Goal: Transaction & Acquisition: Purchase product/service

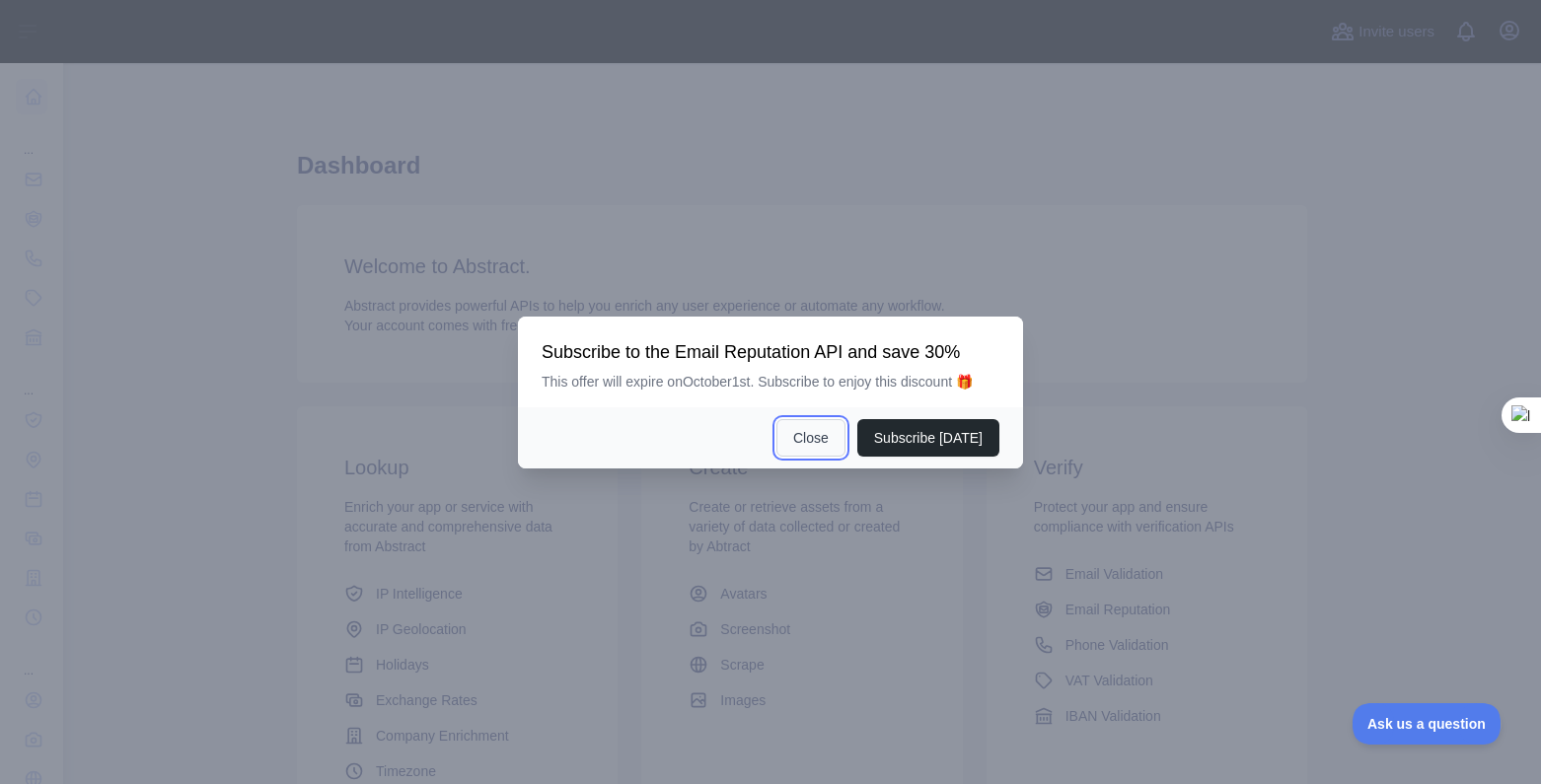
click at [834, 441] on button "Close" at bounding box center [810, 438] width 69 height 38
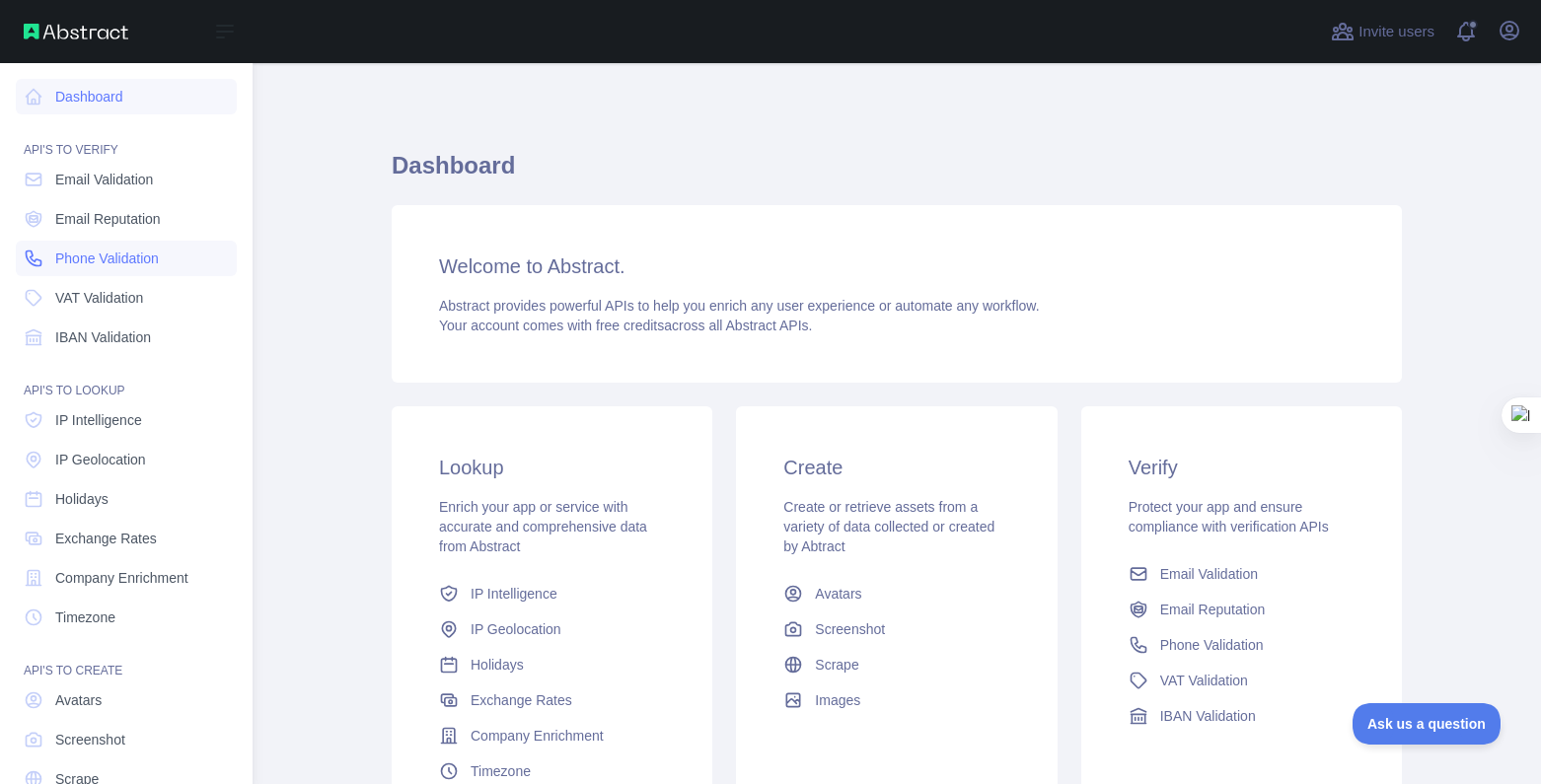
click at [140, 259] on span "Phone Validation" at bounding box center [108, 259] width 104 height 20
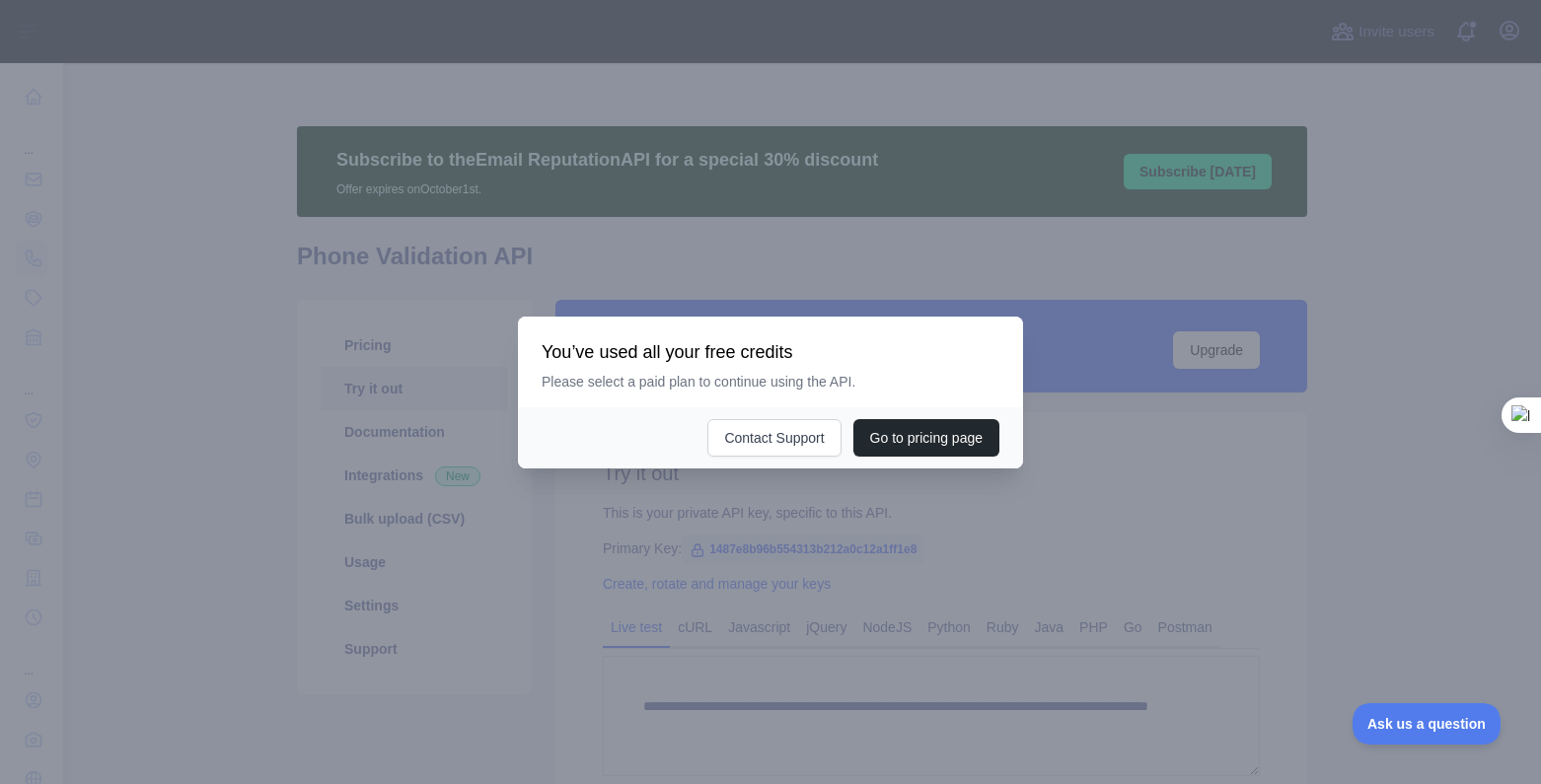
click at [1260, 506] on div at bounding box center [770, 392] width 1541 height 784
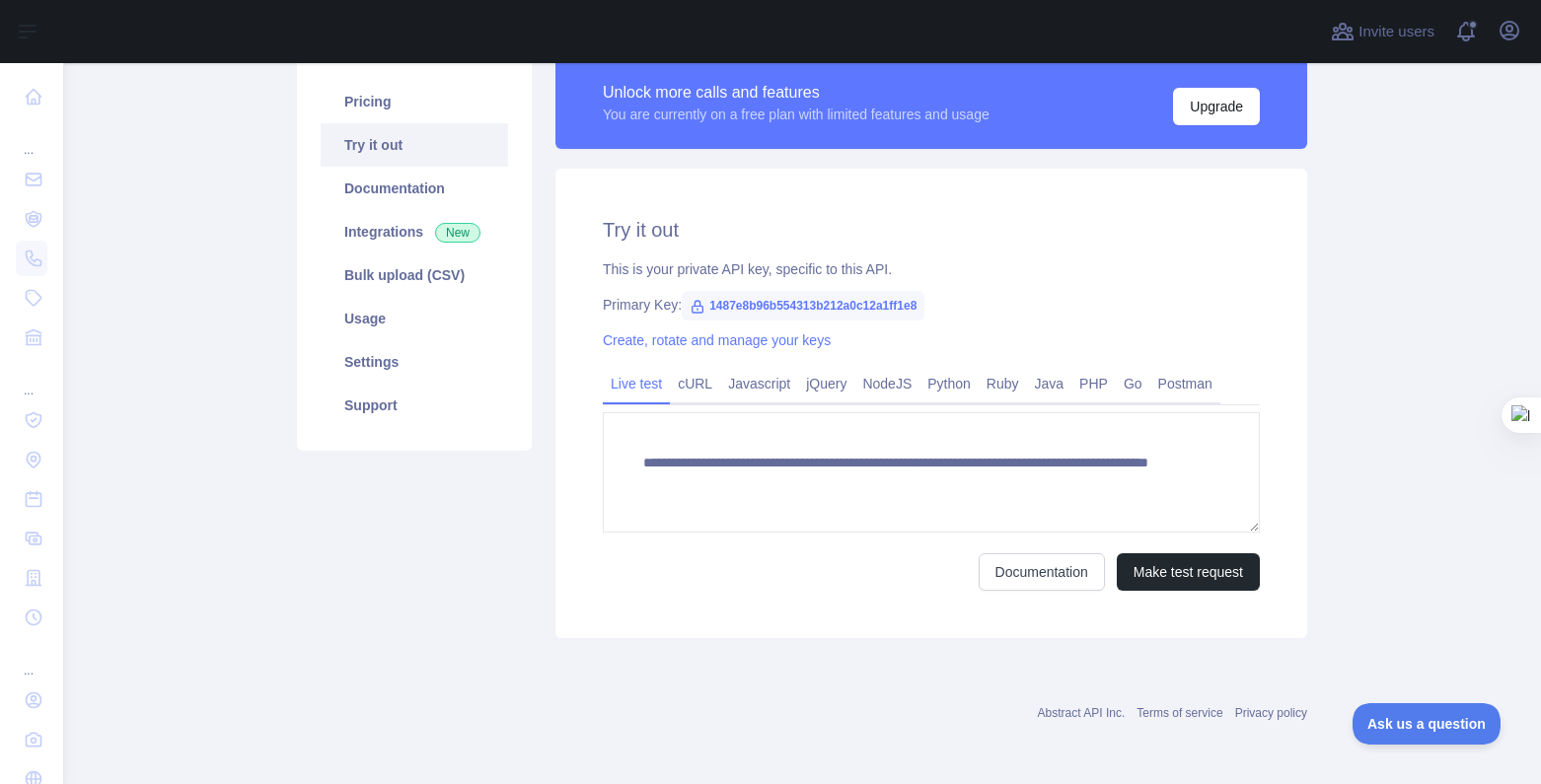
scroll to position [145, 0]
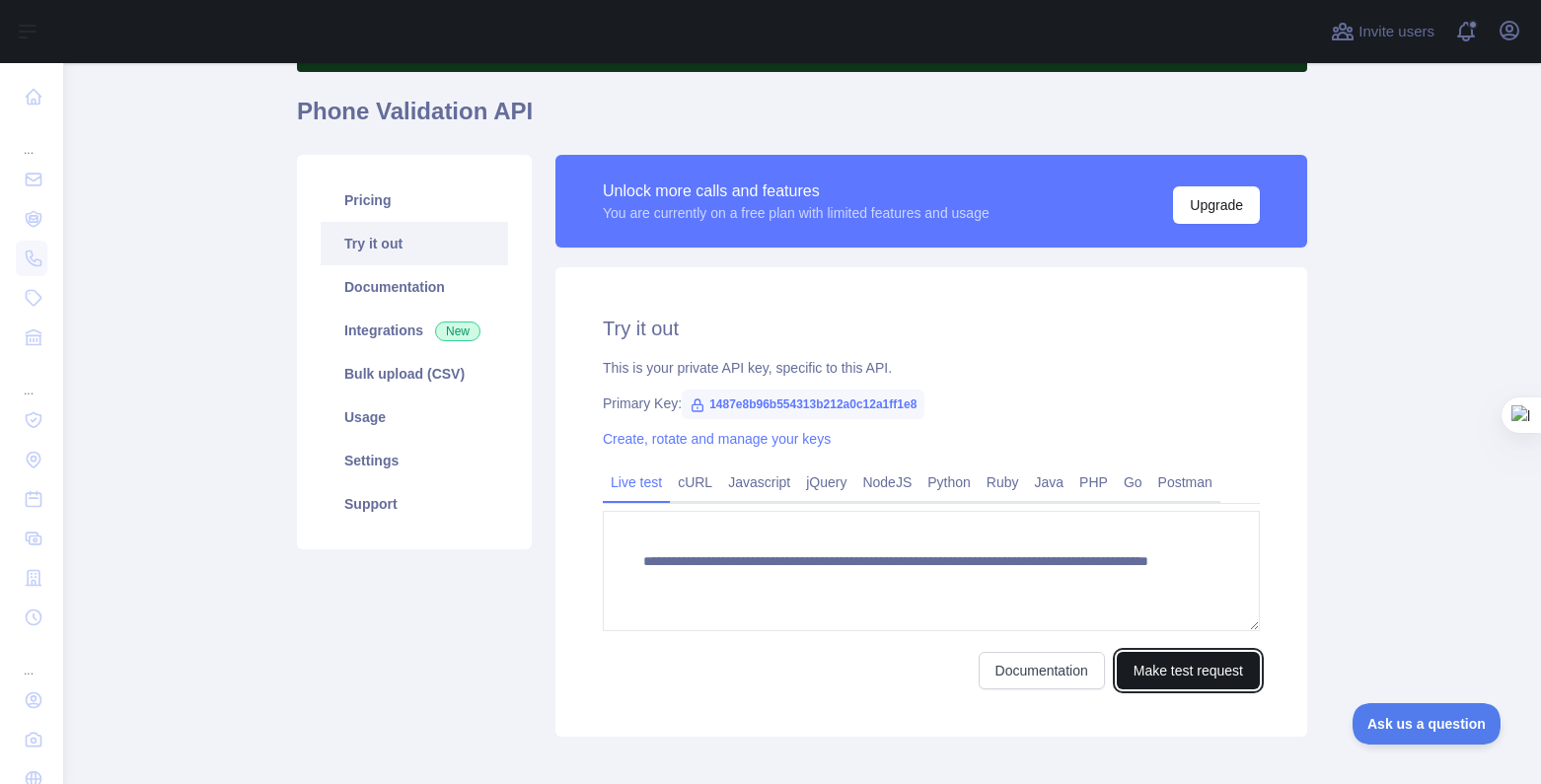
click at [1176, 670] on button "Make test request" at bounding box center [1189, 671] width 143 height 38
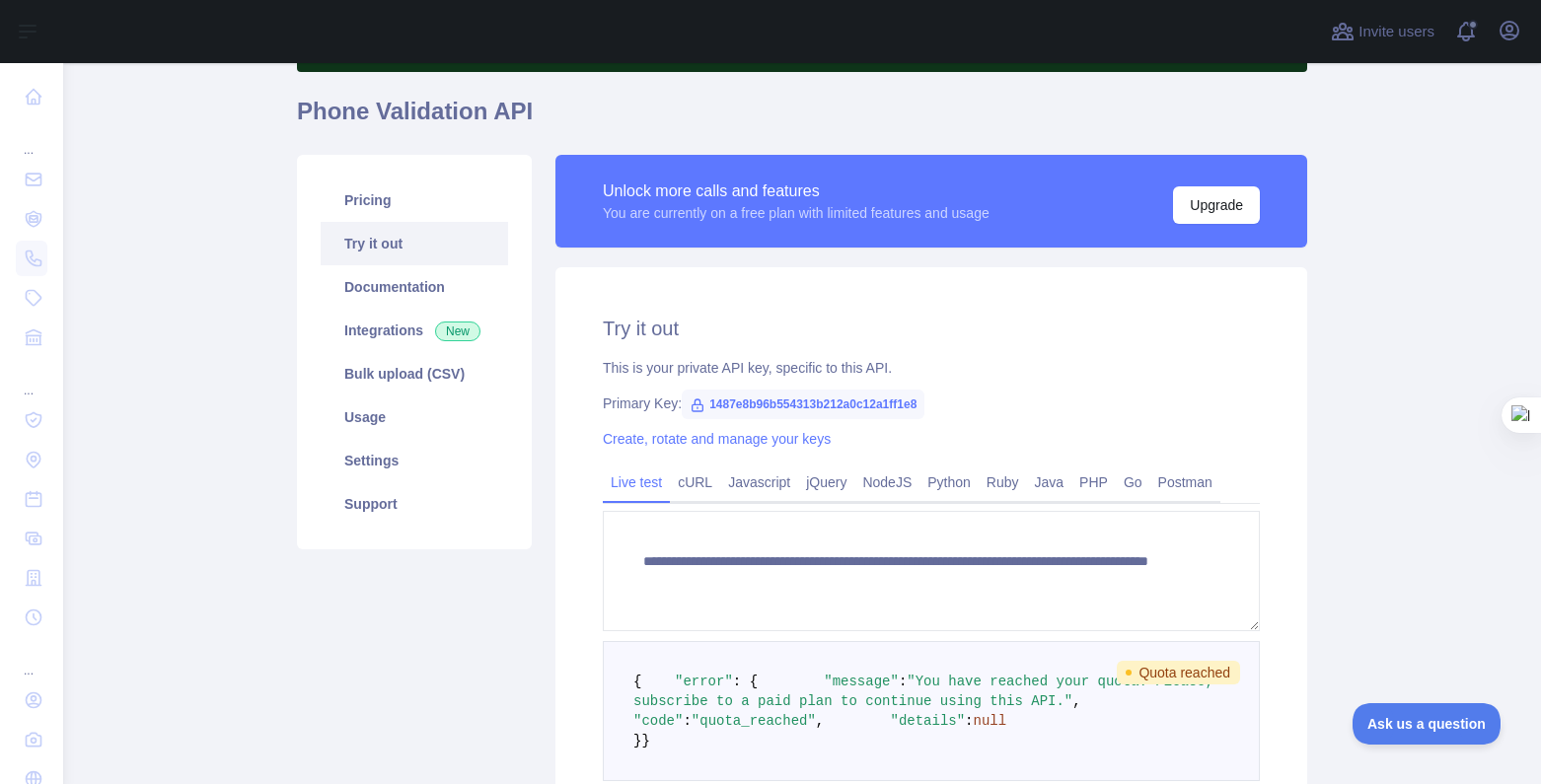
scroll to position [0, 0]
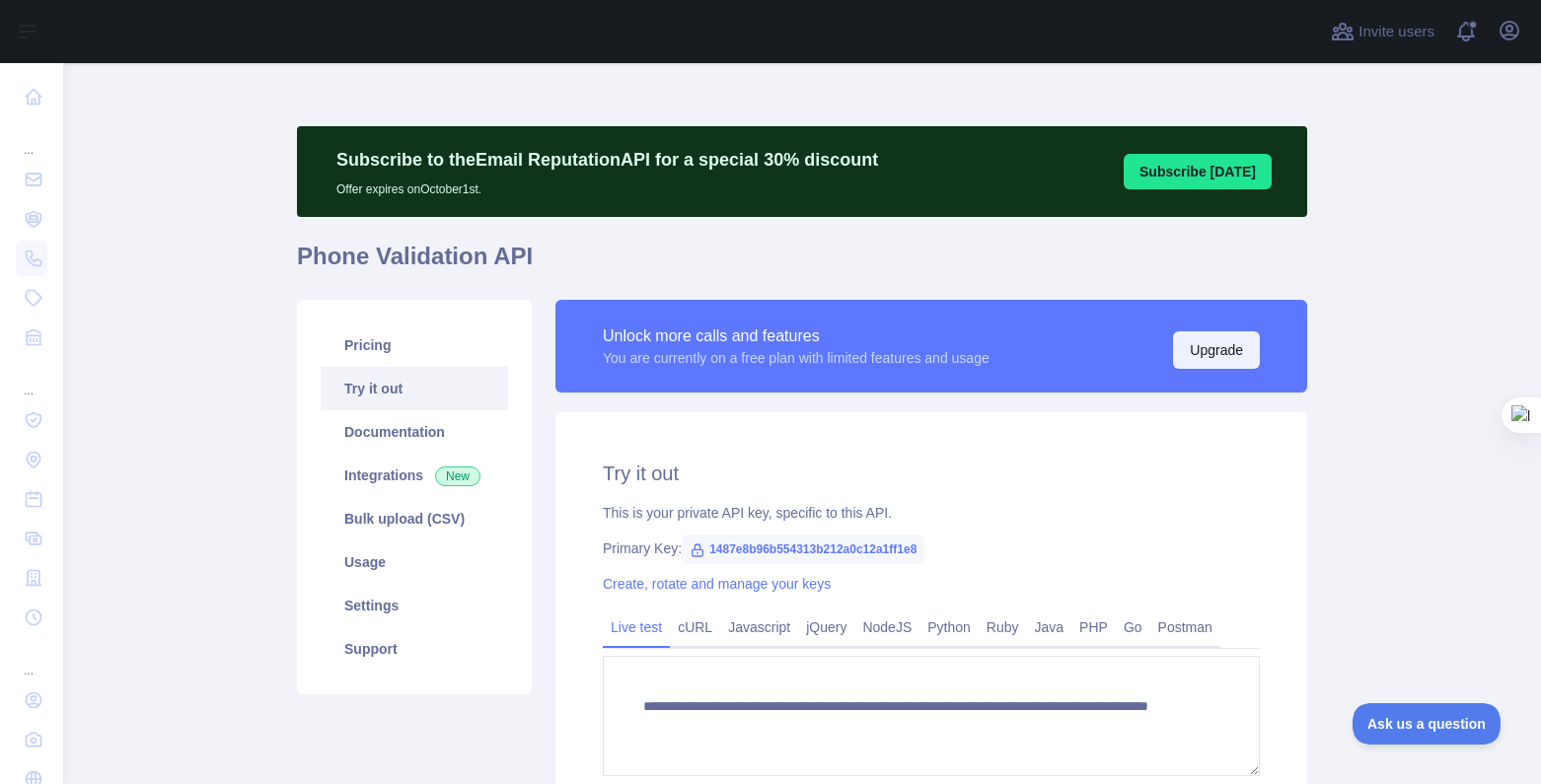
click at [1211, 356] on button "Upgrade" at bounding box center [1216, 350] width 87 height 38
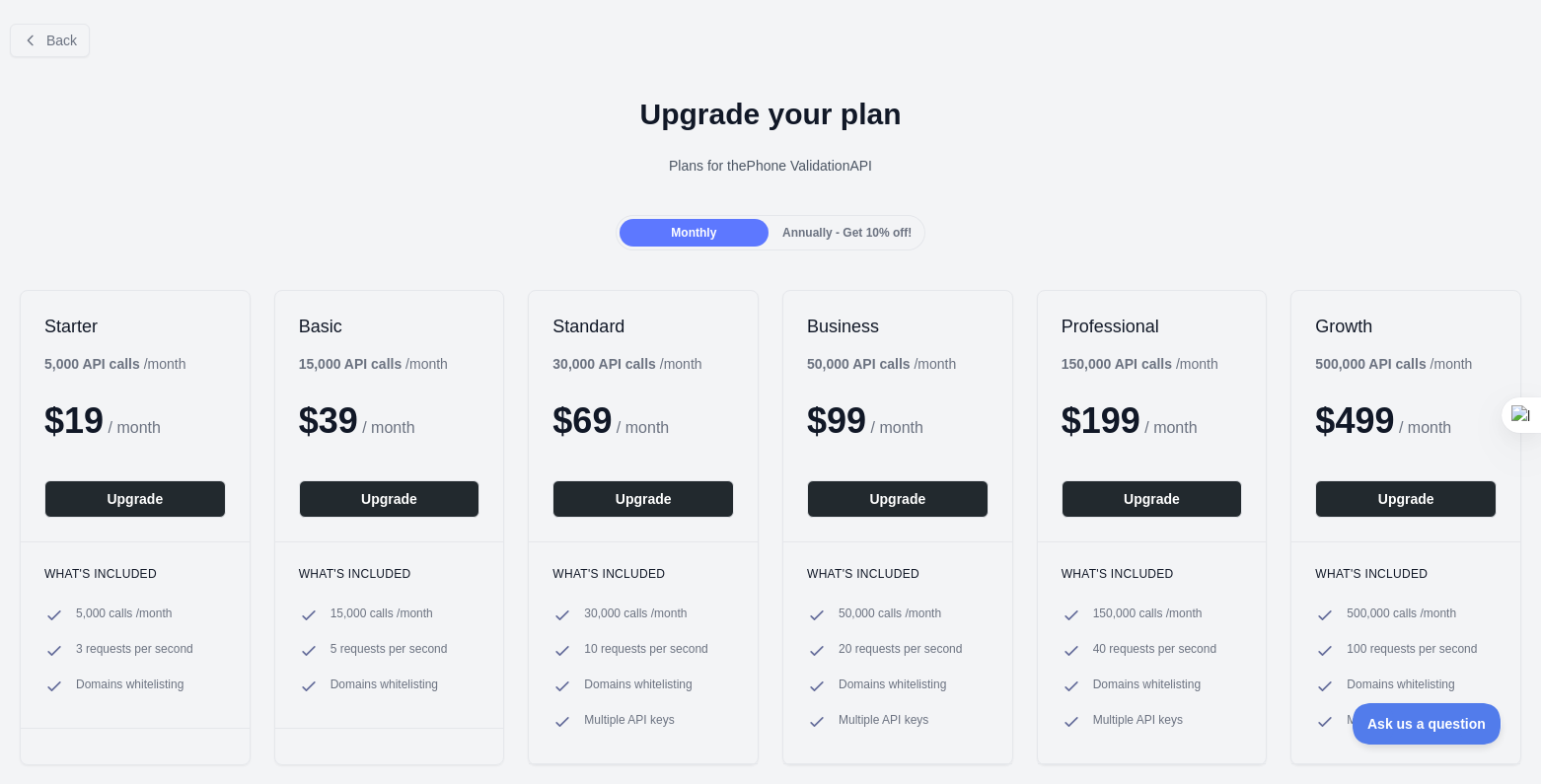
click at [816, 236] on span "Annually - Get 10% off!" at bounding box center [847, 233] width 129 height 14
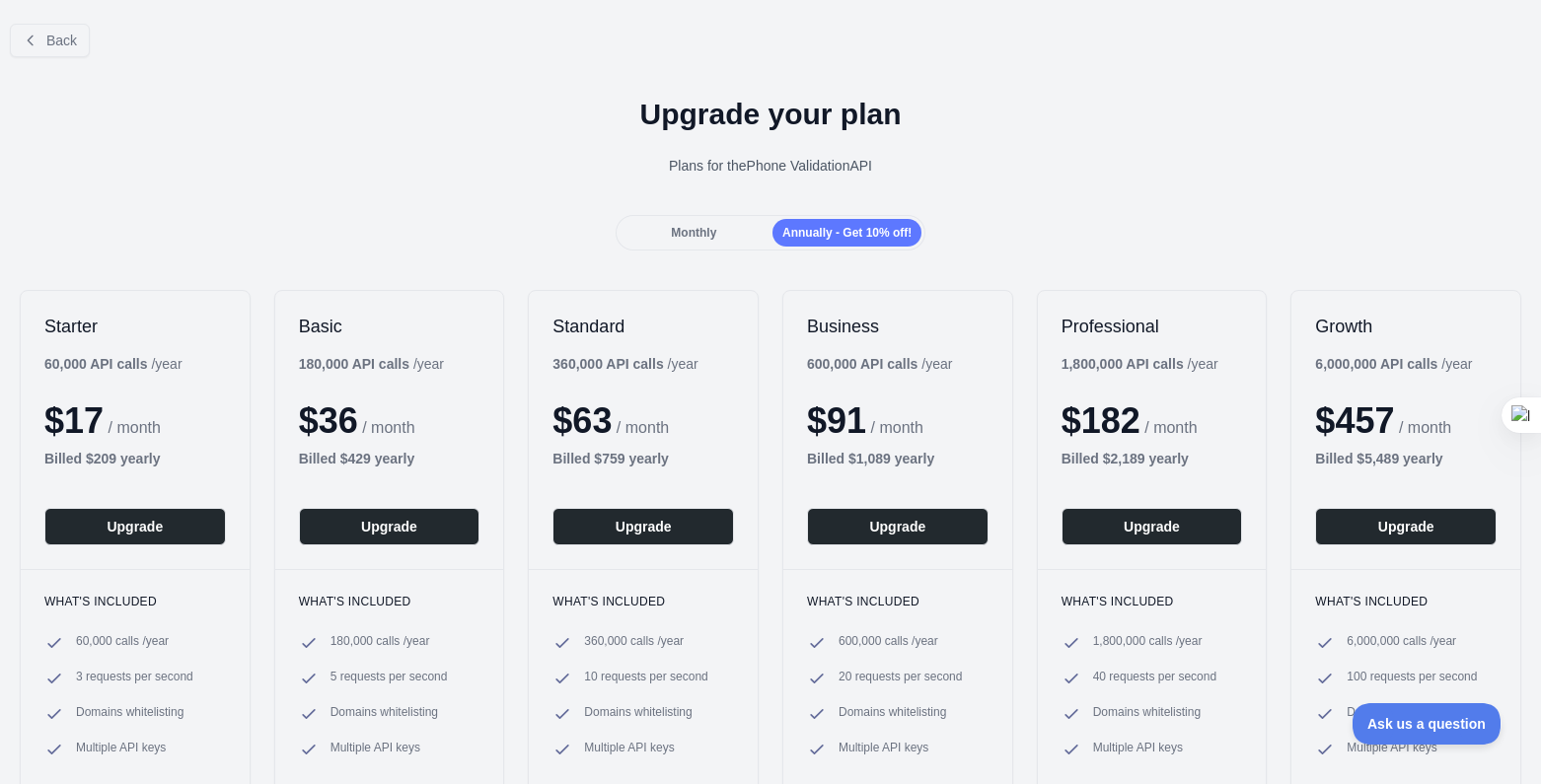
click at [701, 238] on span "Monthly" at bounding box center [694, 233] width 46 height 14
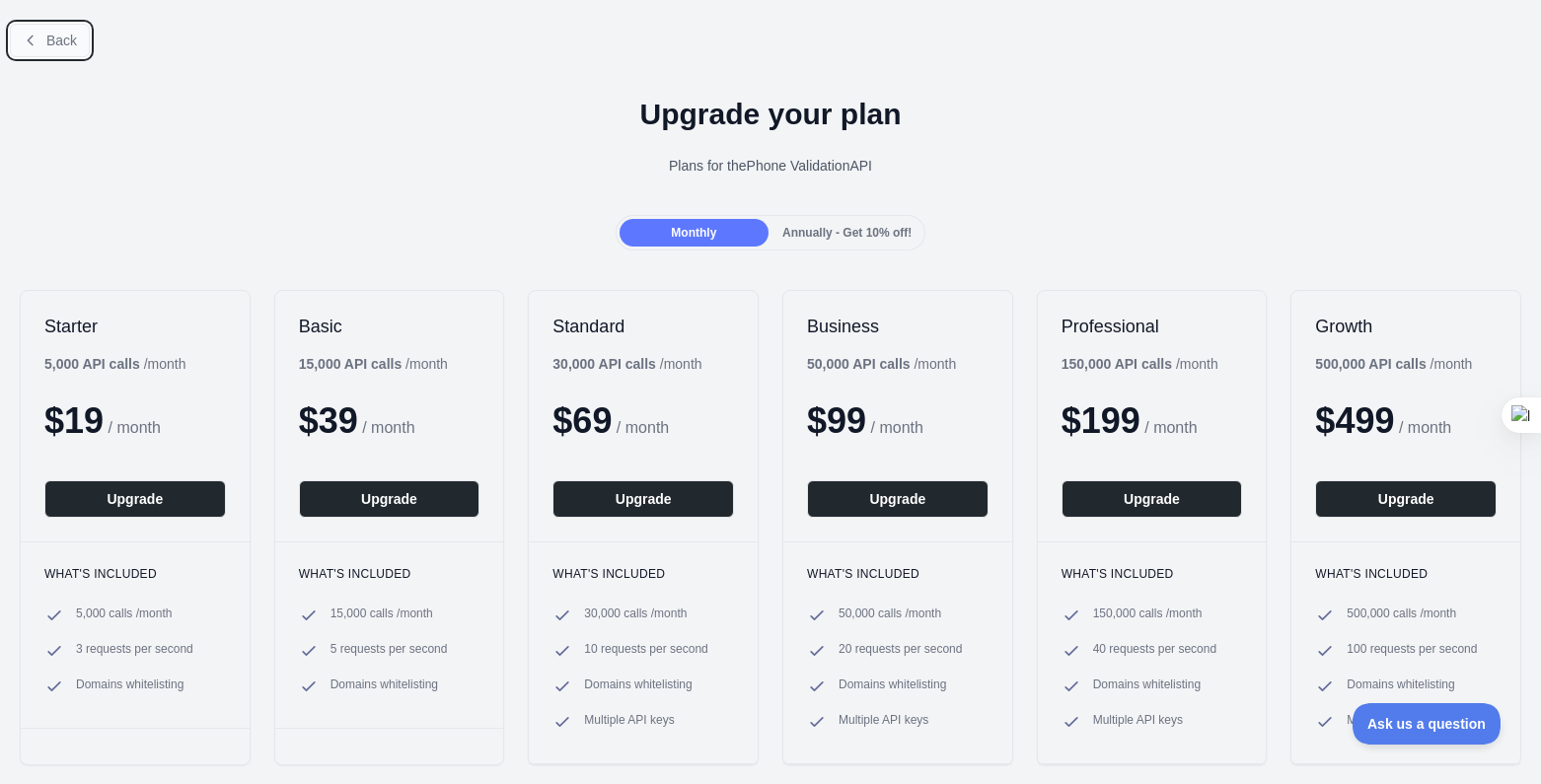
click at [39, 36] on button "Back" at bounding box center [50, 41] width 80 height 34
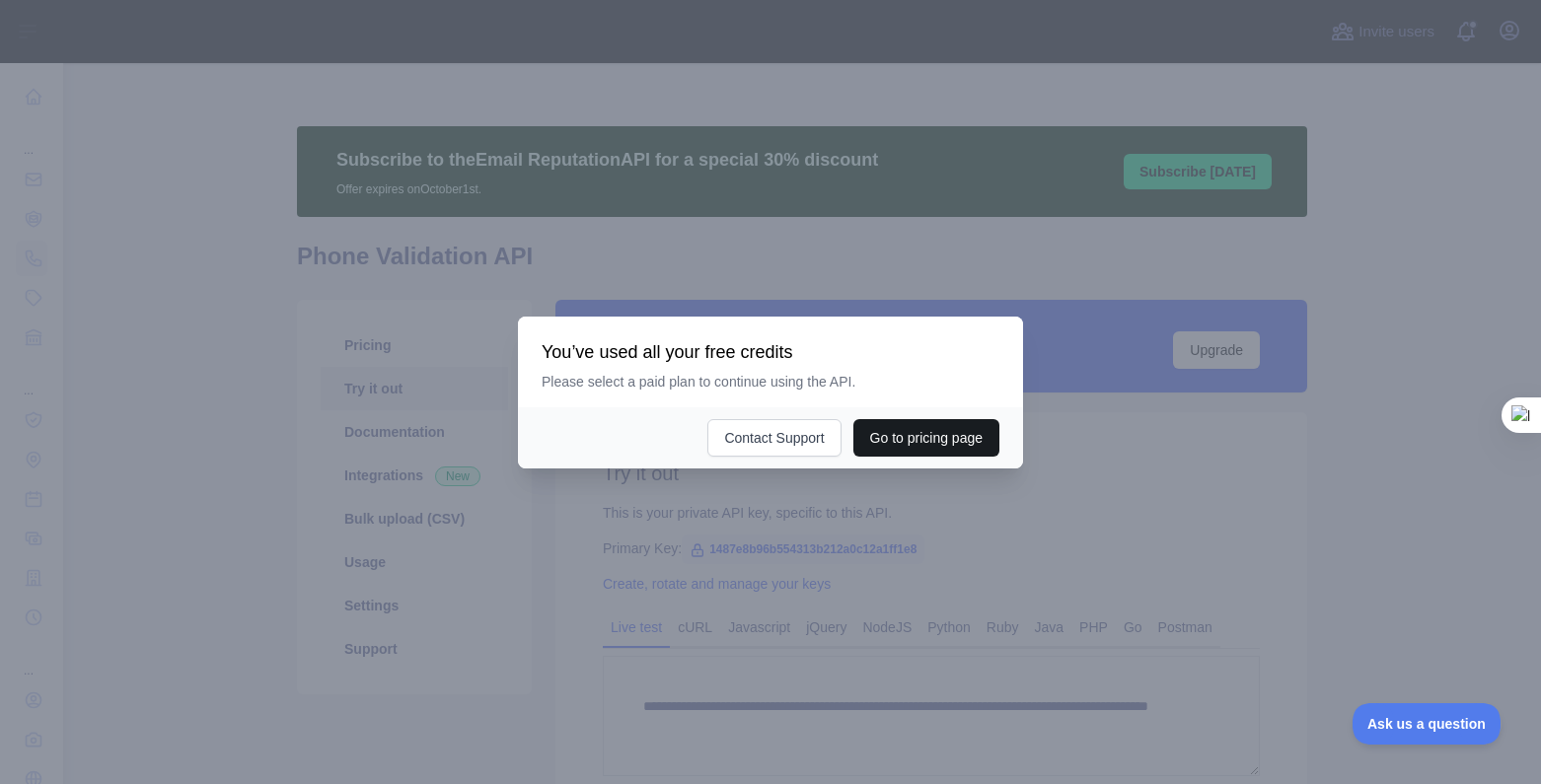
click at [961, 441] on button "Go to pricing page" at bounding box center [926, 438] width 146 height 38
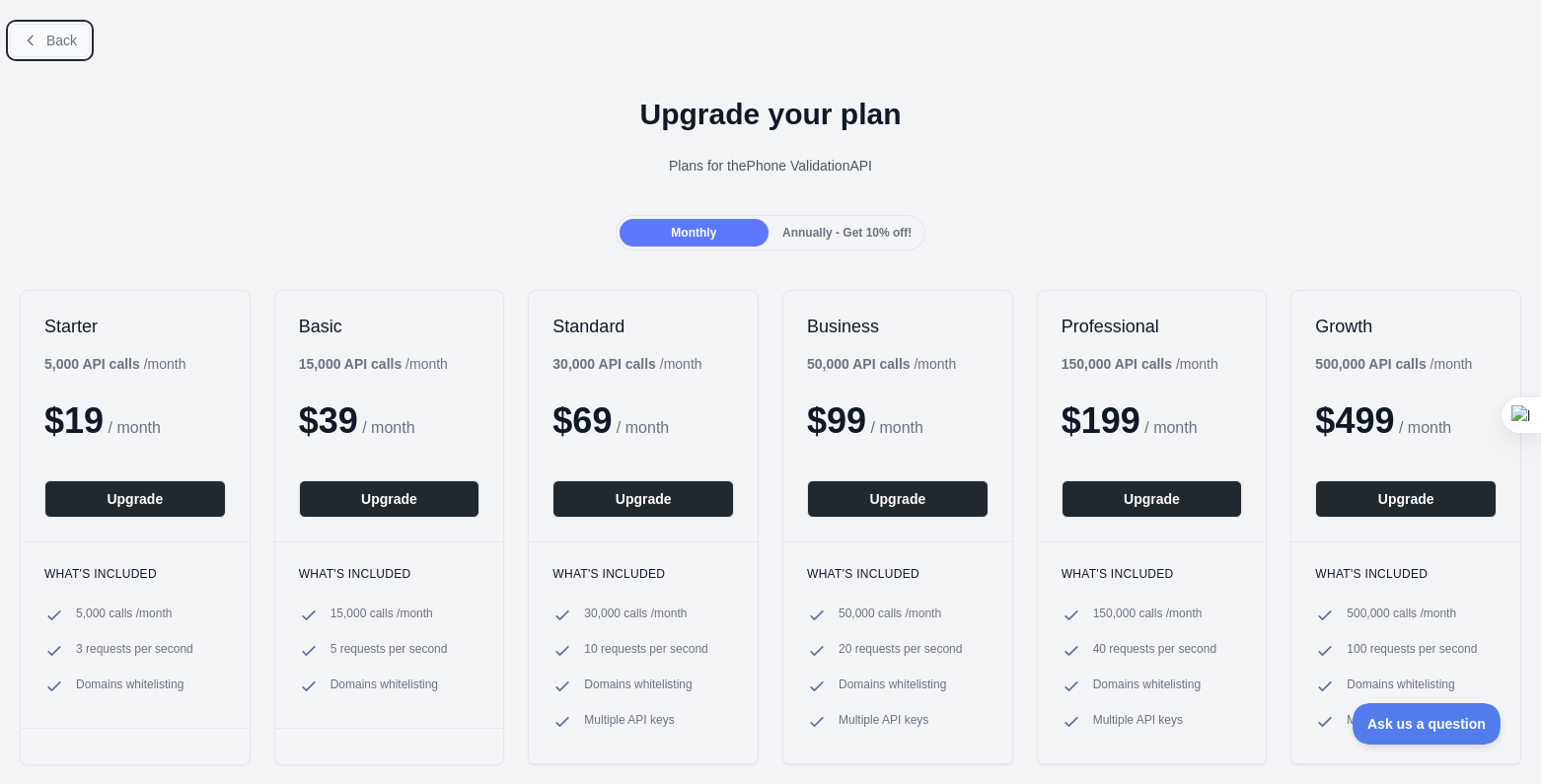
click at [63, 44] on span "Back" at bounding box center [62, 41] width 31 height 16
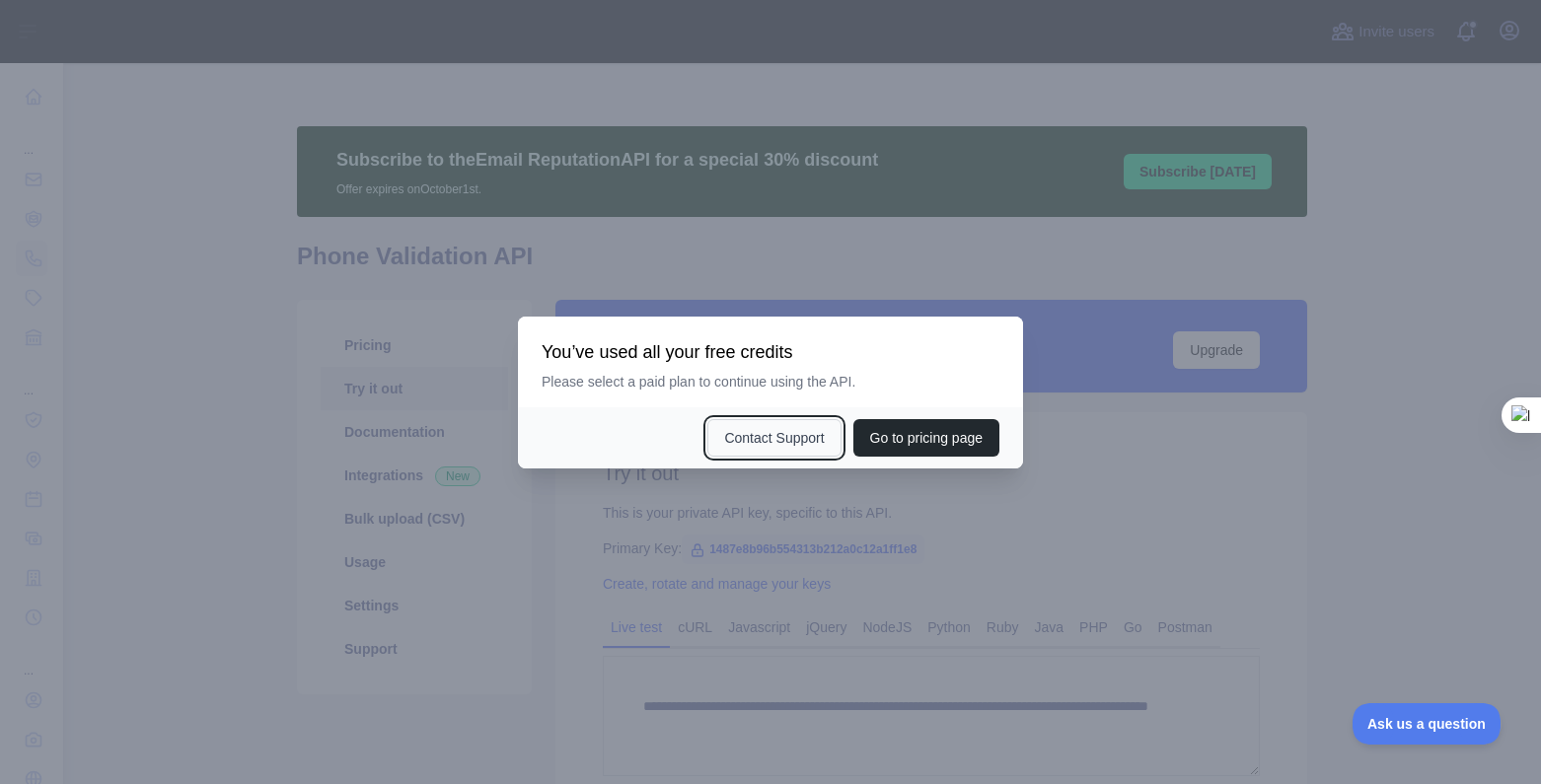
click at [770, 425] on button "Contact Support" at bounding box center [774, 438] width 133 height 38
click at [1362, 488] on div at bounding box center [770, 392] width 1541 height 784
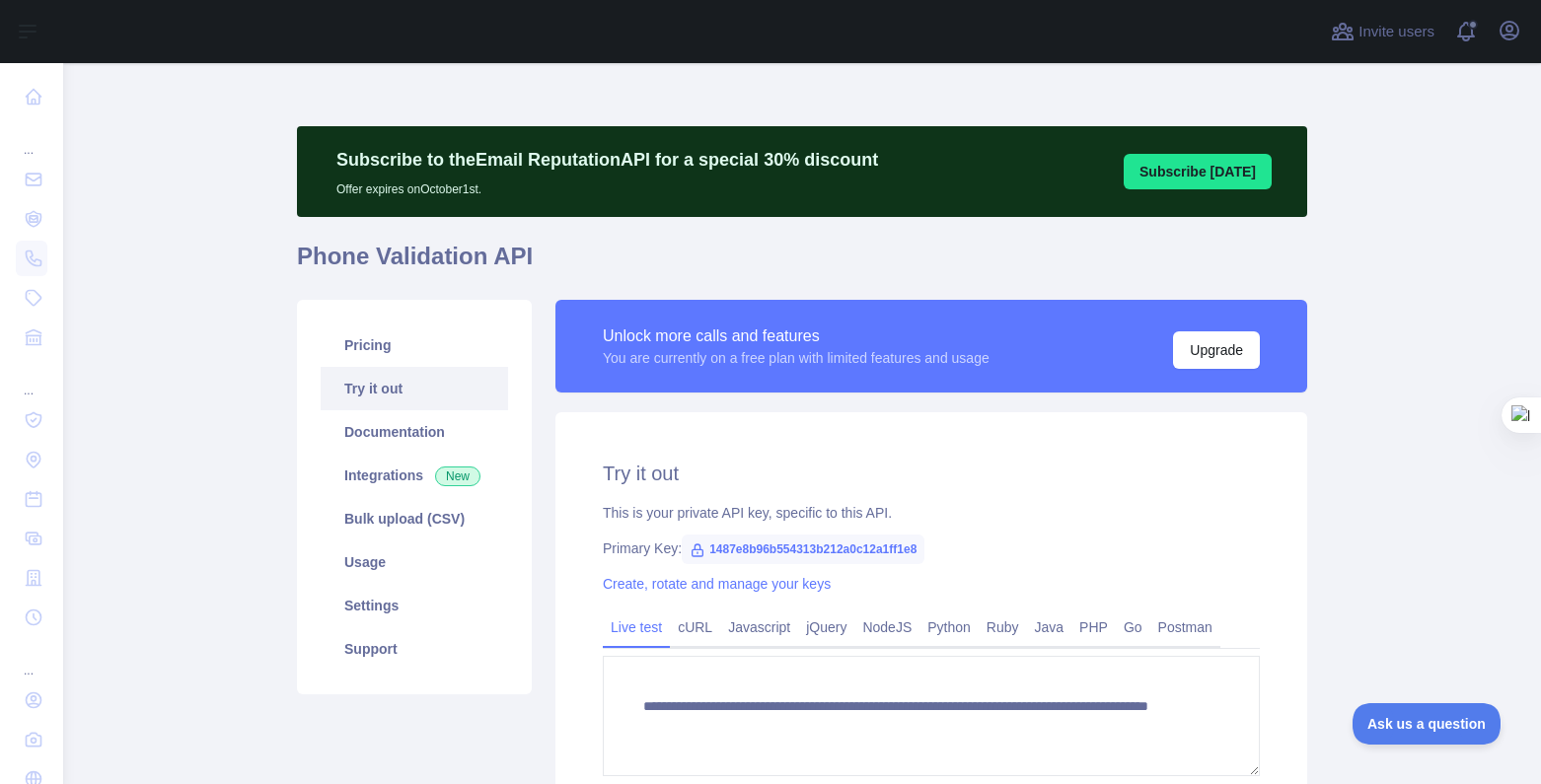
click at [396, 388] on link "Try it out" at bounding box center [414, 389] width 187 height 44
click at [1036, 561] on div "**********" at bounding box center [931, 647] width 752 height 470
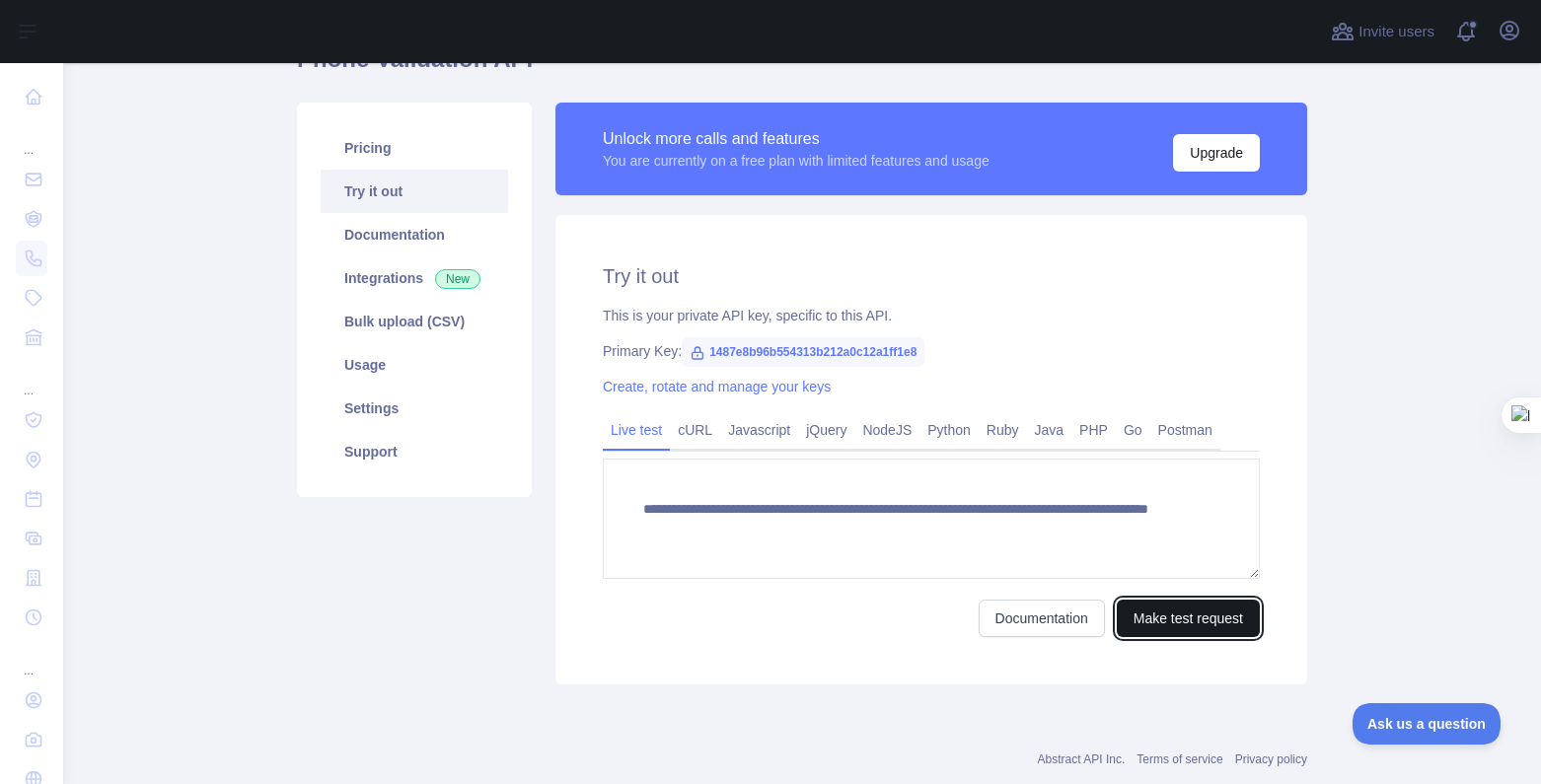
click at [1195, 618] on button "Make test request" at bounding box center [1189, 619] width 143 height 38
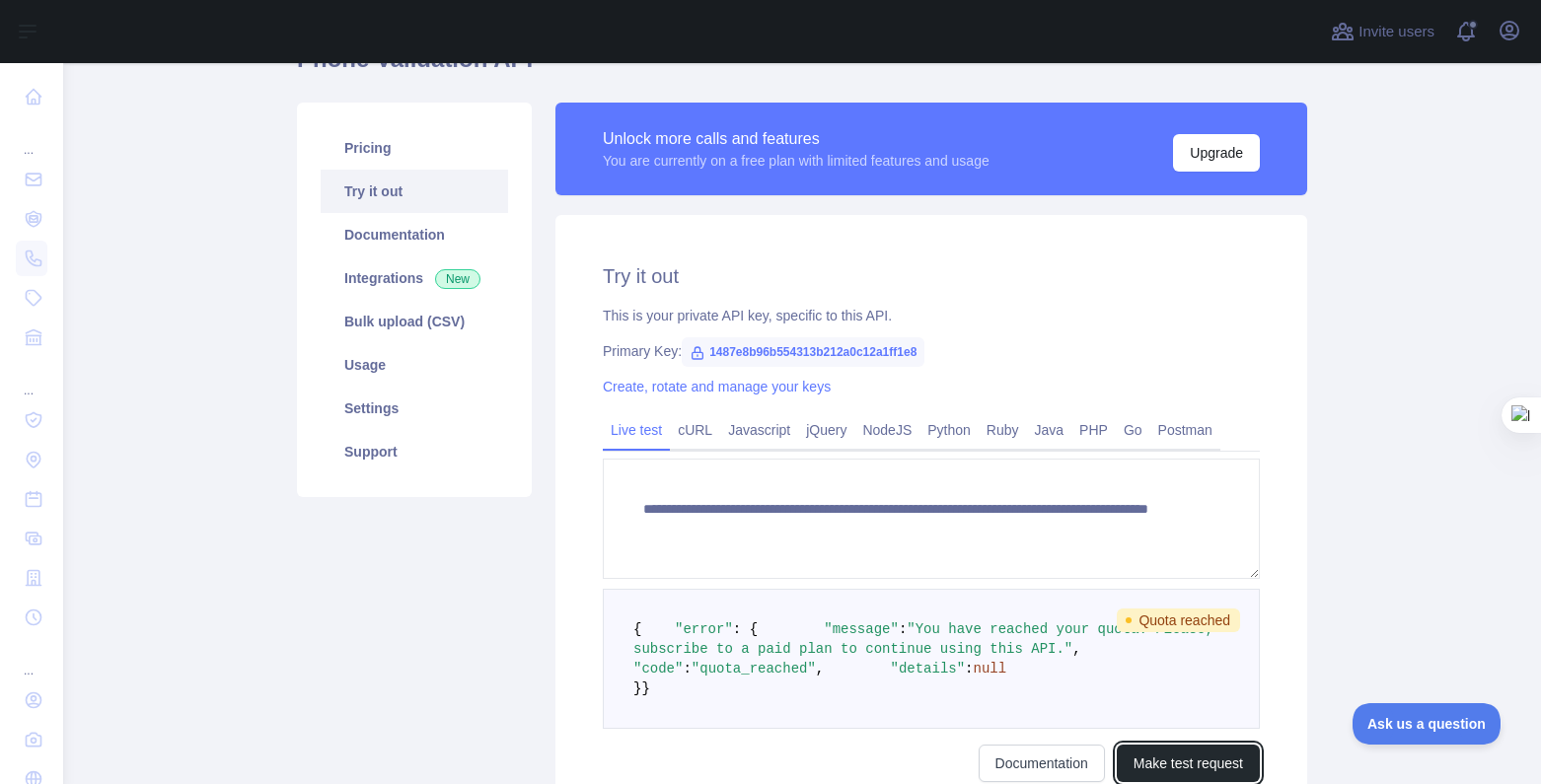
scroll to position [0, 0]
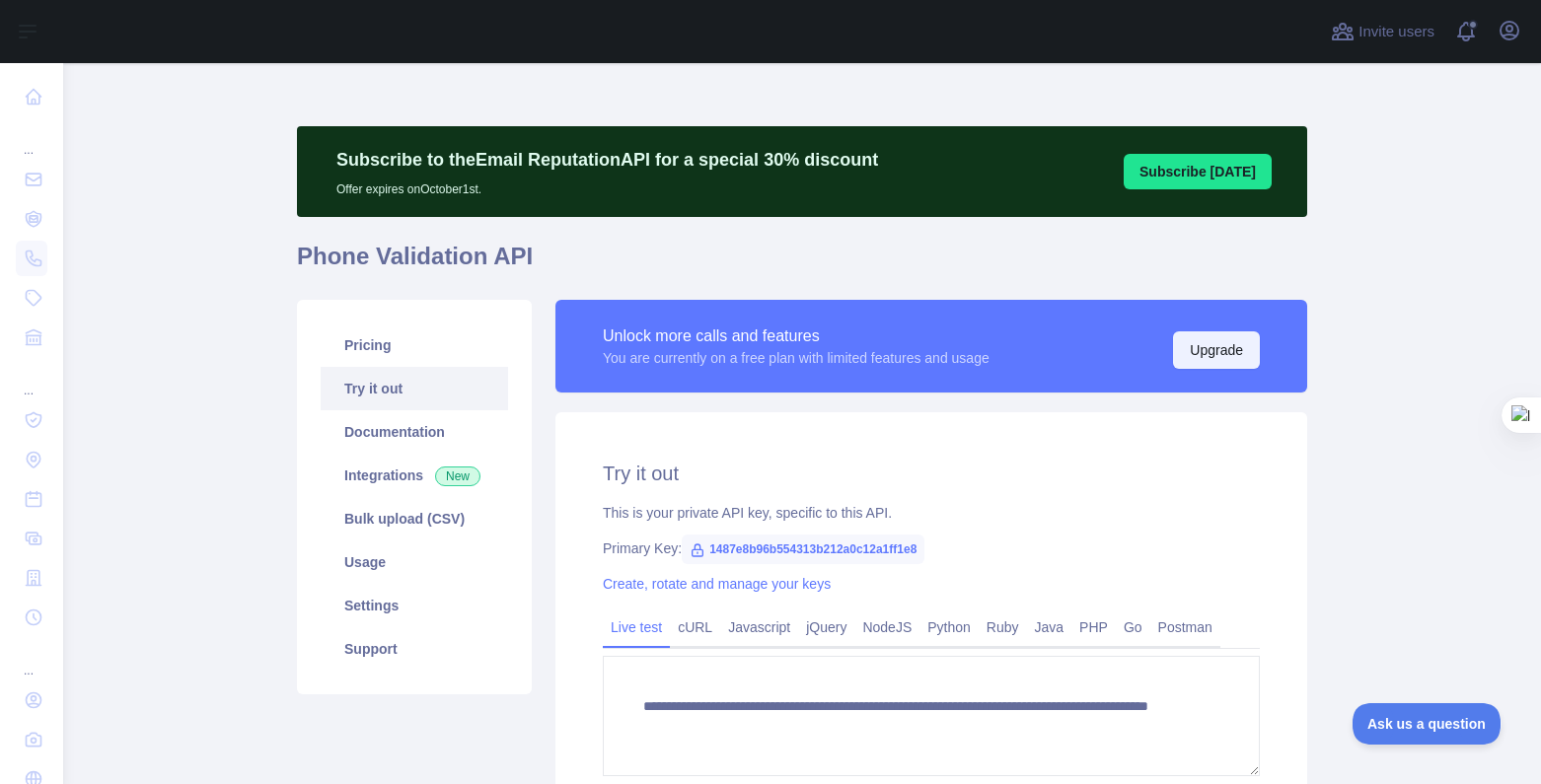
click at [1223, 356] on button "Upgrade" at bounding box center [1216, 350] width 87 height 38
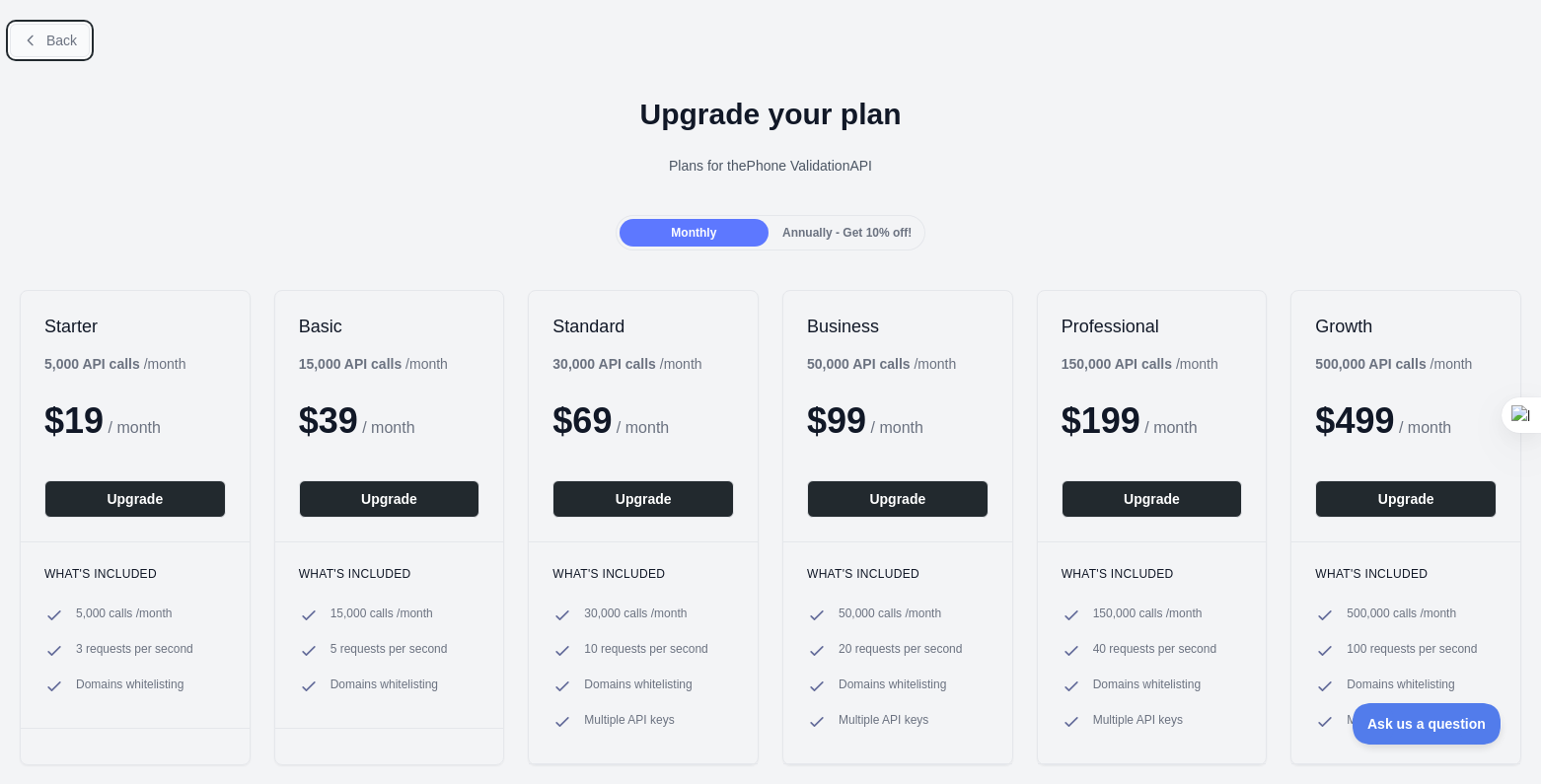
click at [51, 43] on span "Back" at bounding box center [62, 41] width 31 height 16
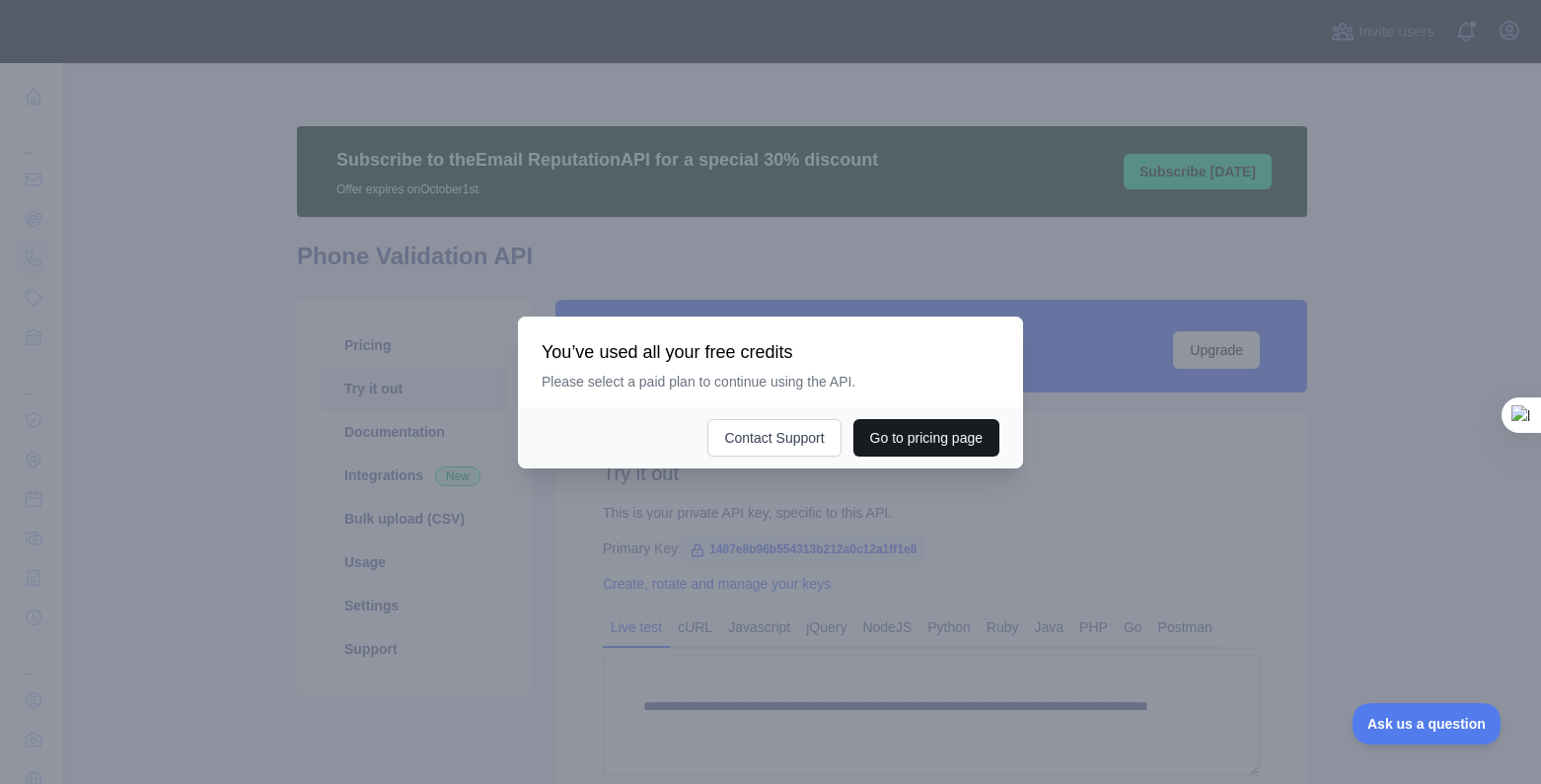
click at [932, 443] on button "Go to pricing page" at bounding box center [926, 438] width 146 height 38
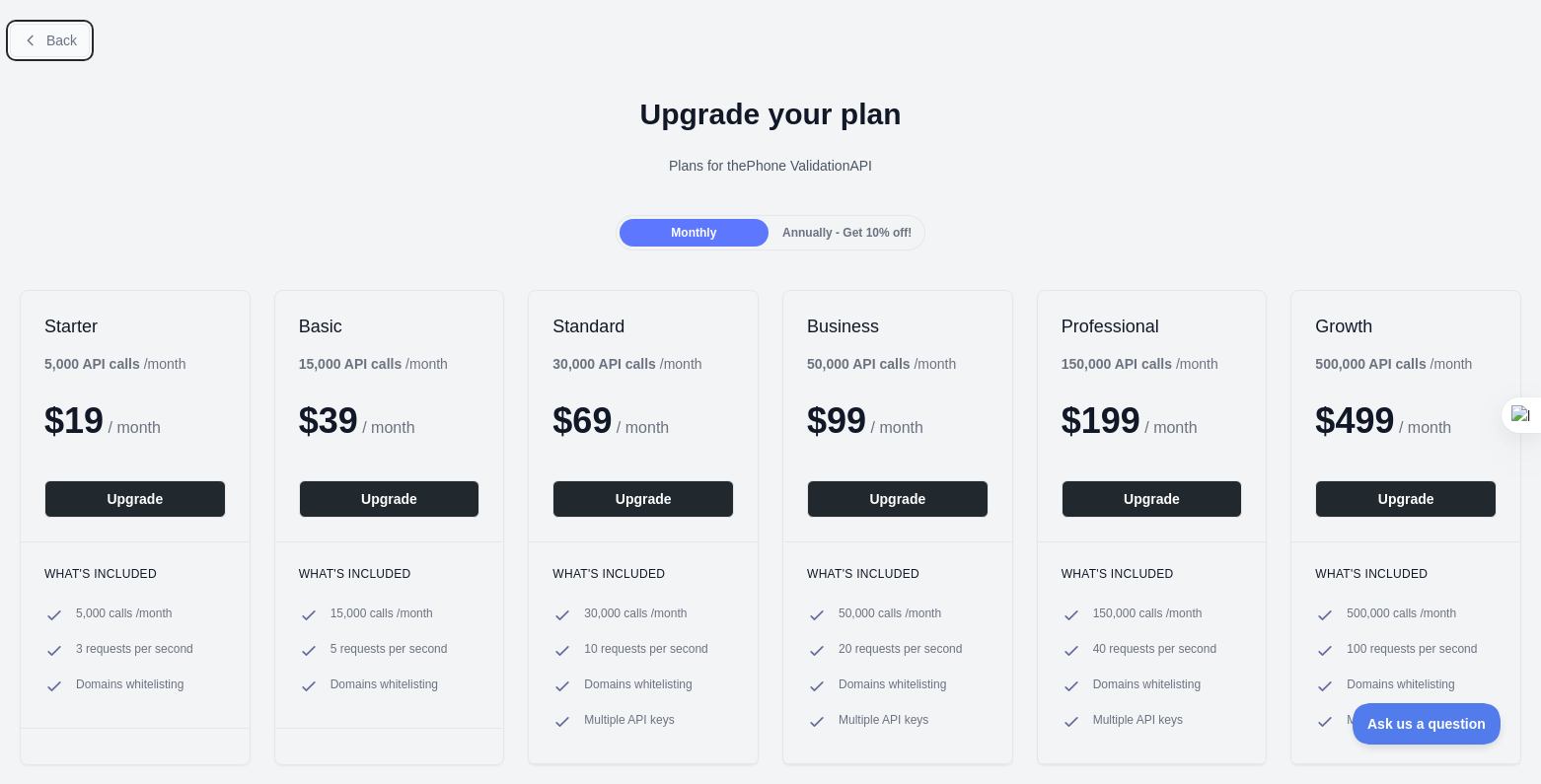
click at [40, 42] on button "Back" at bounding box center [50, 41] width 80 height 34
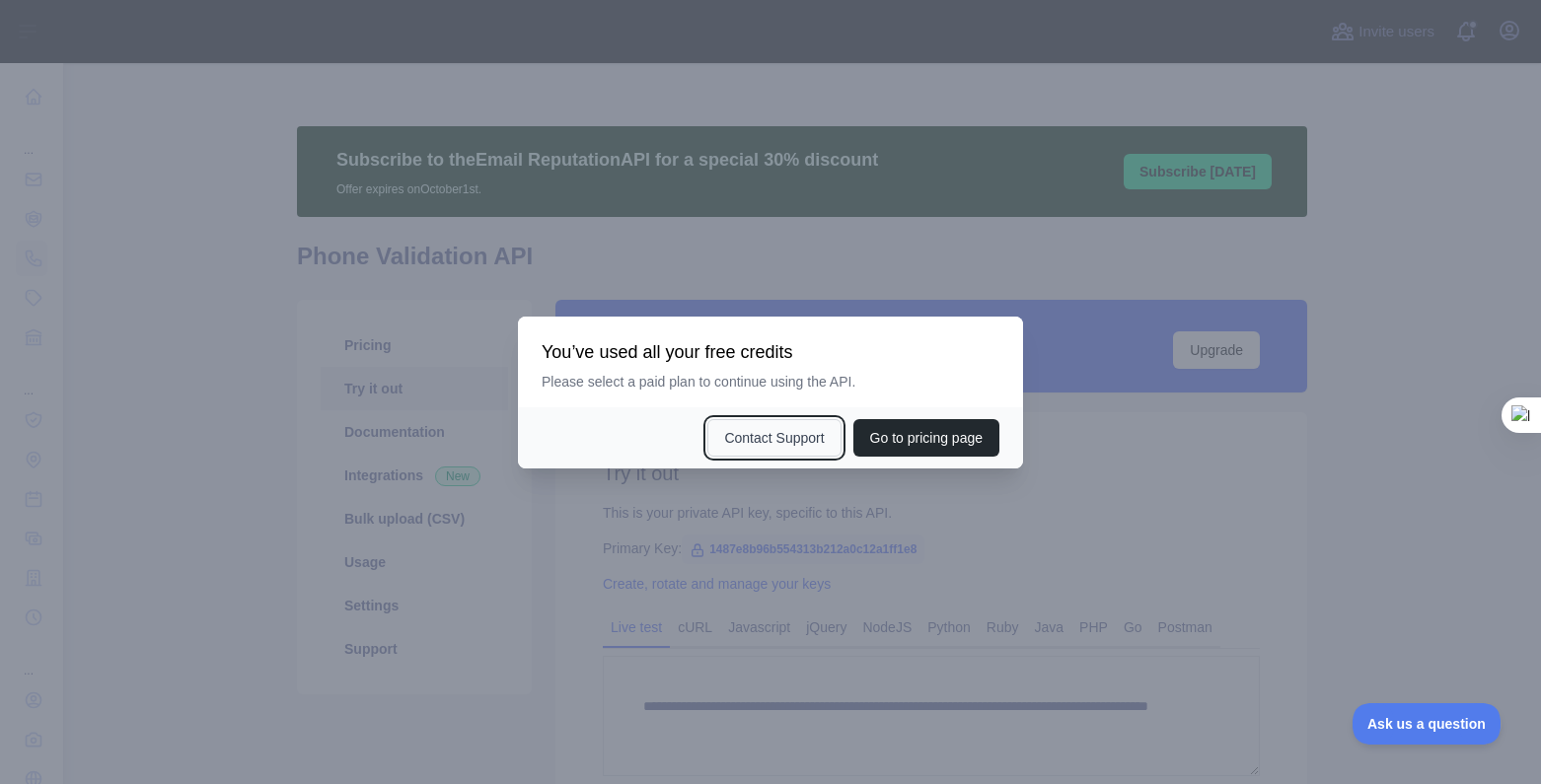
click at [755, 440] on button "Contact Support" at bounding box center [774, 438] width 133 height 38
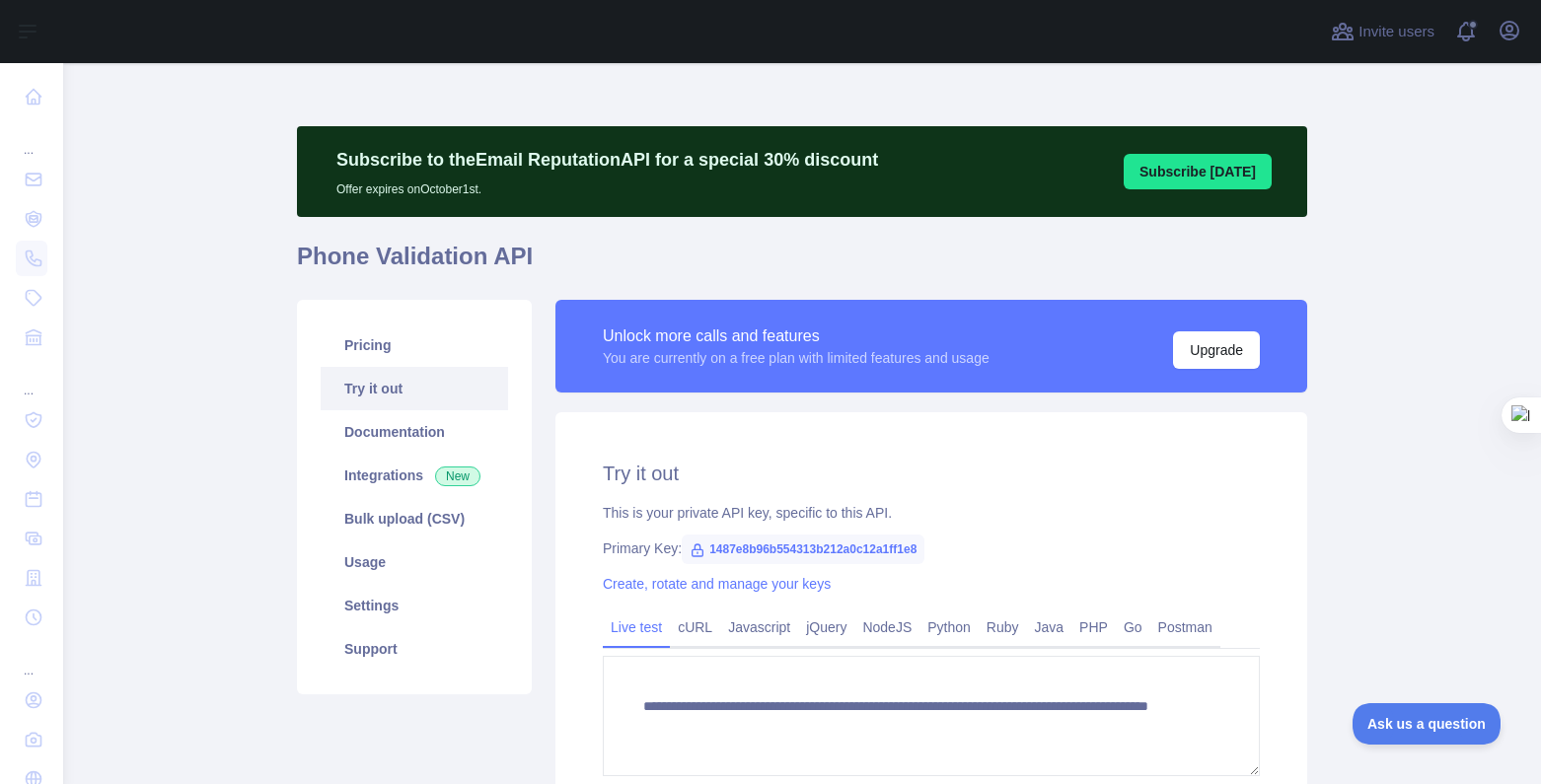
click at [1186, 168] on button "Subscribe [DATE]" at bounding box center [1198, 172] width 148 height 36
